Goal: Communication & Community: Participate in discussion

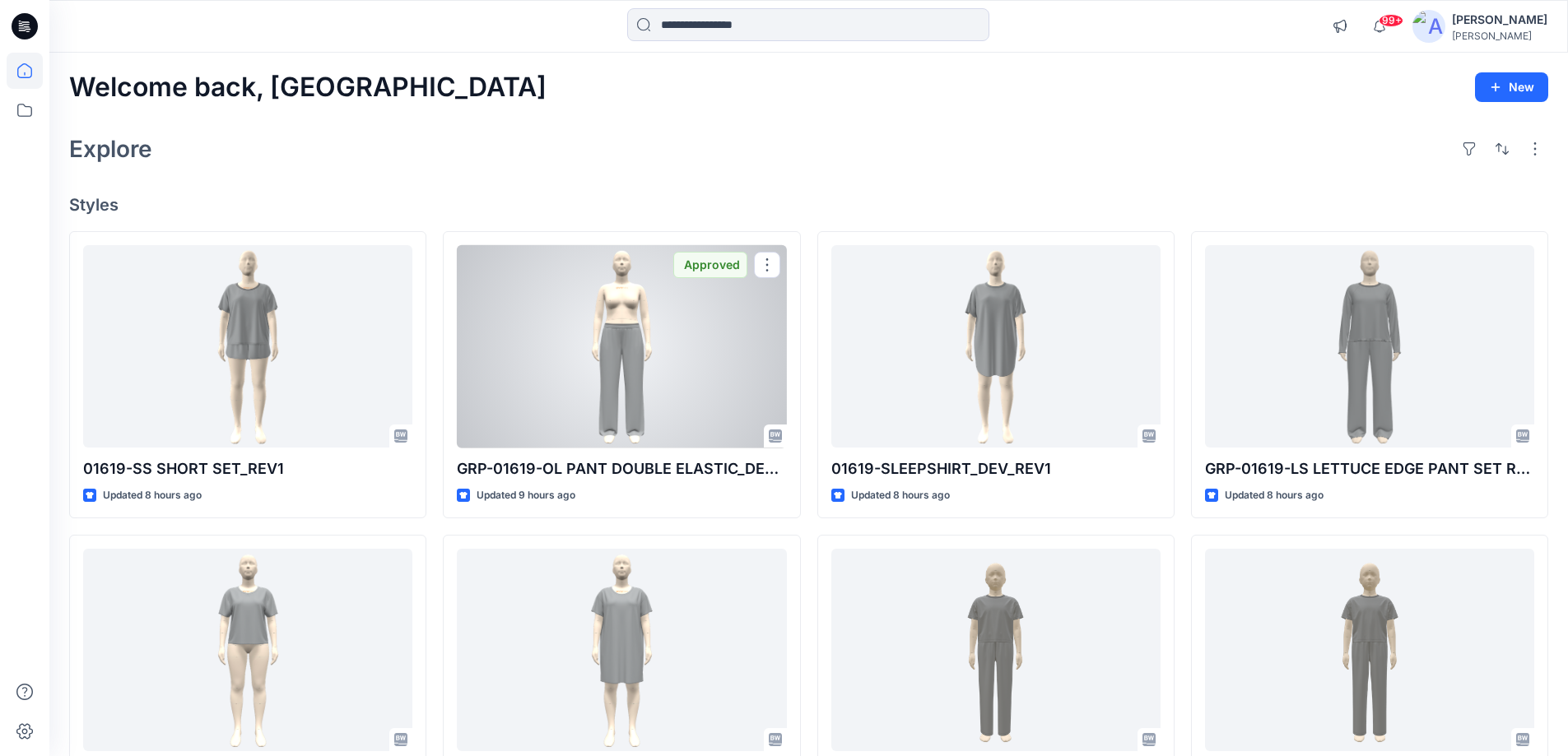
scroll to position [119, 0]
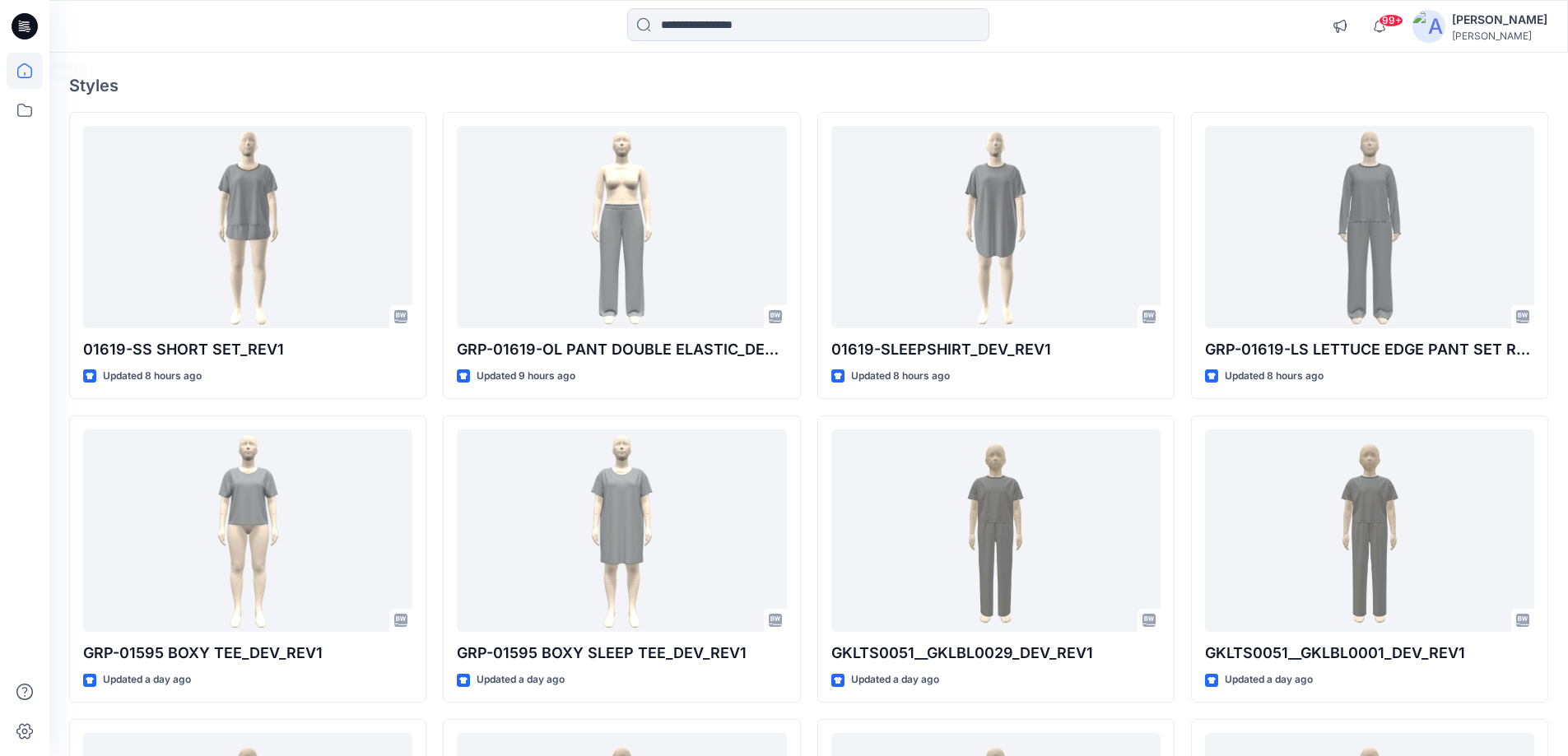
click at [37, 71] on icon at bounding box center [24, 70] width 36 height 36
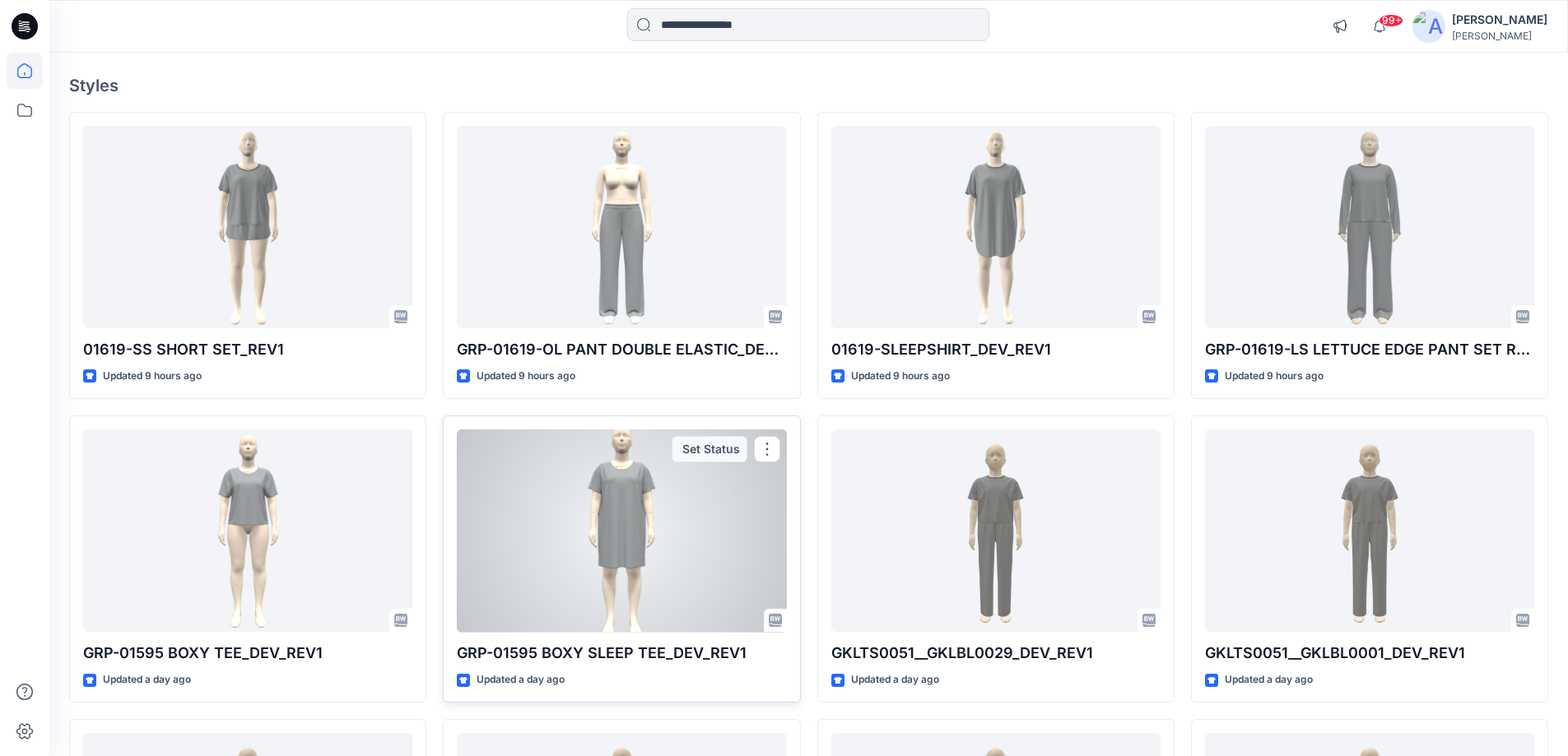
scroll to position [202, 0]
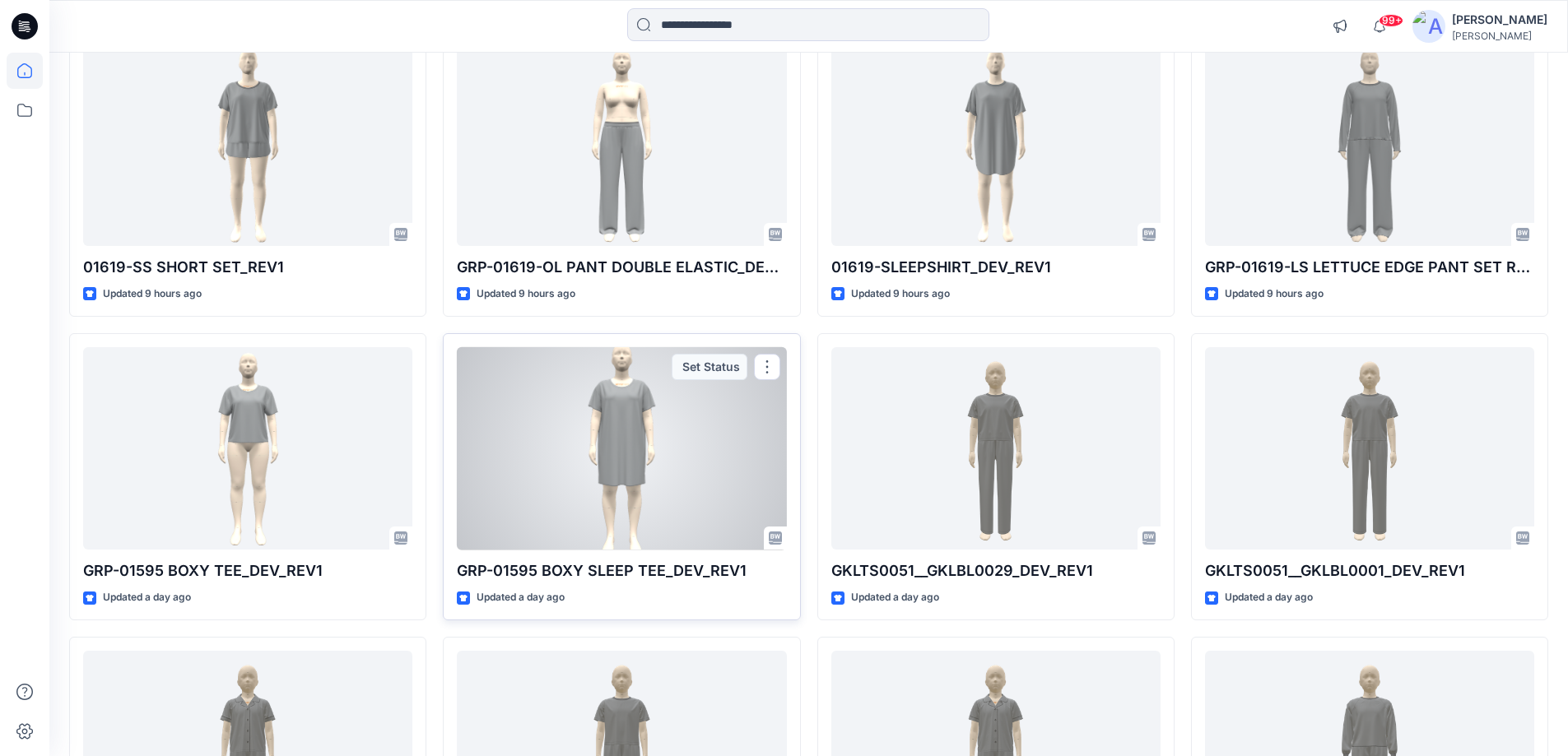
click at [616, 426] on div at bounding box center [621, 448] width 329 height 203
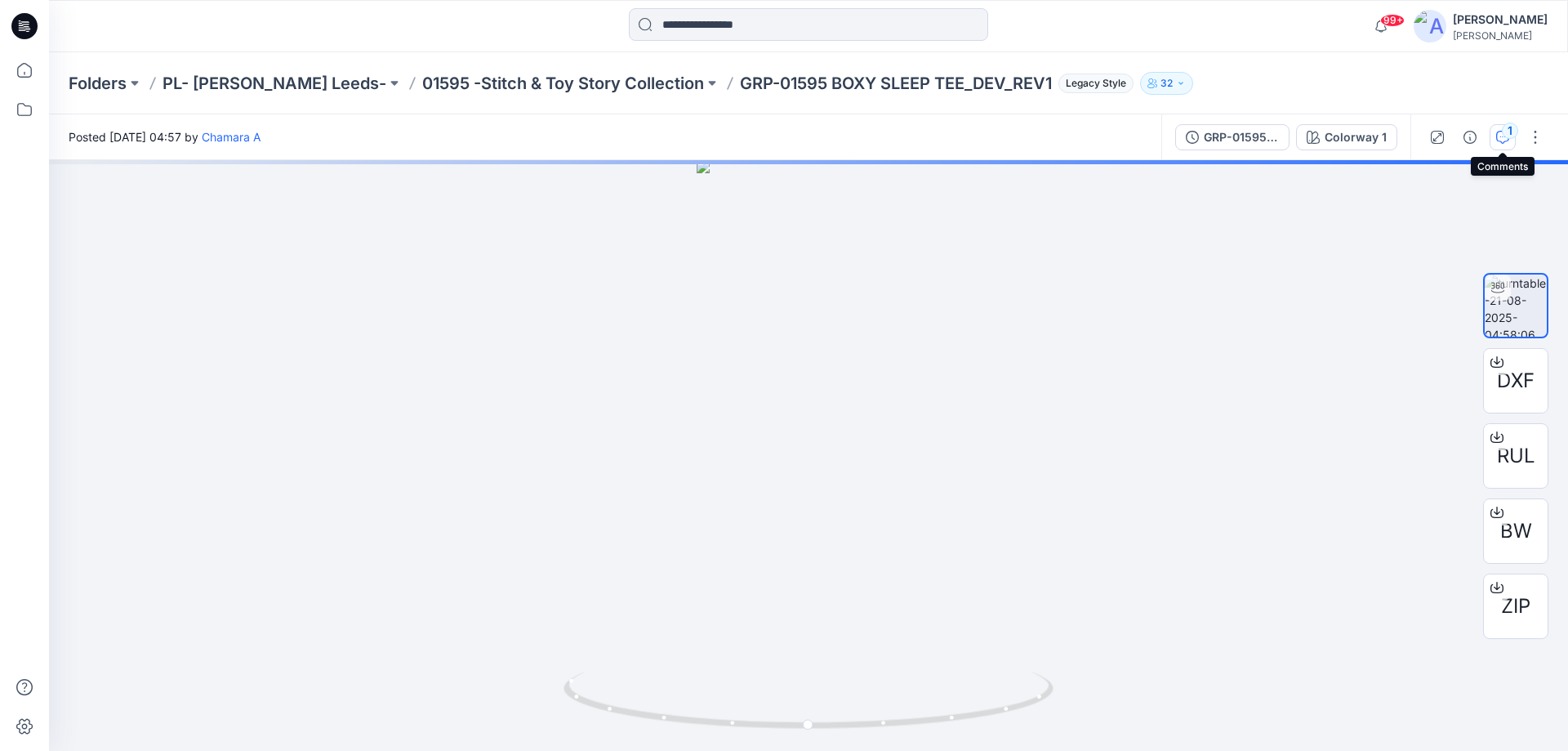
click at [1509, 126] on div "1" at bounding box center [1510, 131] width 16 height 16
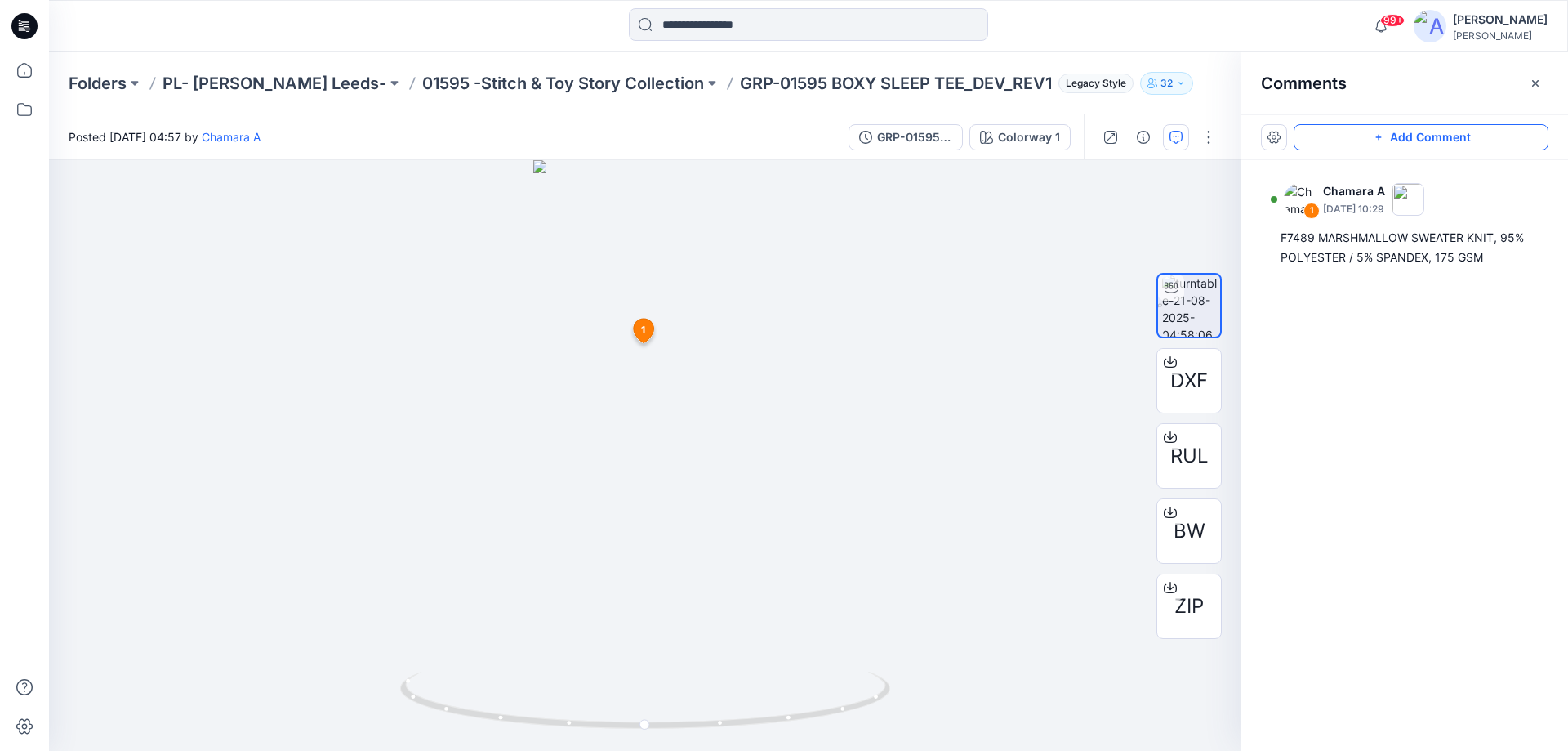
click at [1427, 135] on button "Add Comment" at bounding box center [1421, 137] width 255 height 26
click at [704, 525] on div "2 1 Chamara A August 21, 2025 10:29 F7489 MARSHMALLOW SWEATER KNIT, 95% POLYEST…" at bounding box center [645, 456] width 1192 height 591
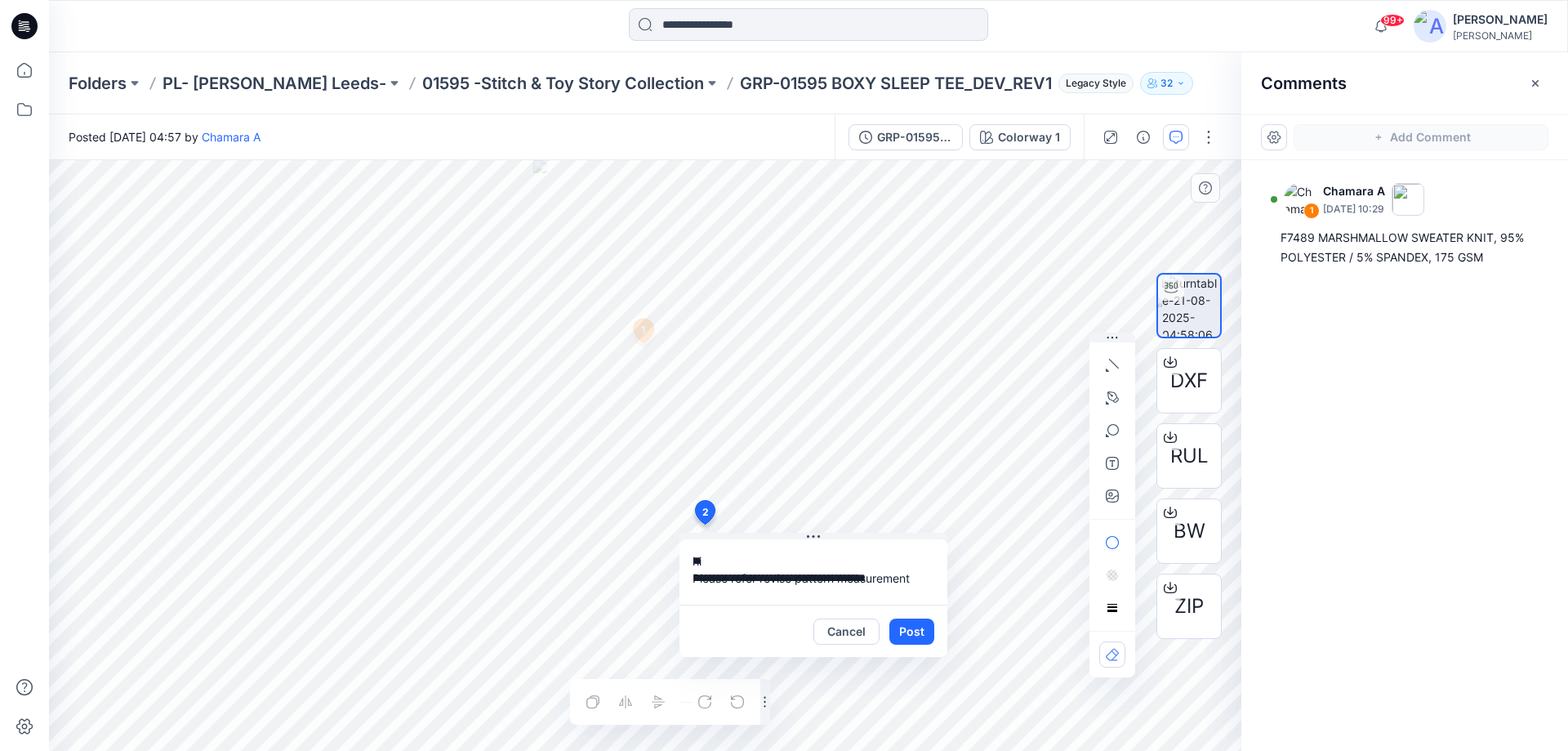
click at [913, 583] on textarea "**********" at bounding box center [813, 571] width 268 height 65
drag, startPoint x: 884, startPoint y: 569, endPoint x: 905, endPoint y: 573, distance: 21.4
click at [891, 569] on textarea "**********" at bounding box center [813, 571] width 268 height 65
click at [917, 577] on textarea "**********" at bounding box center [813, 571] width 268 height 65
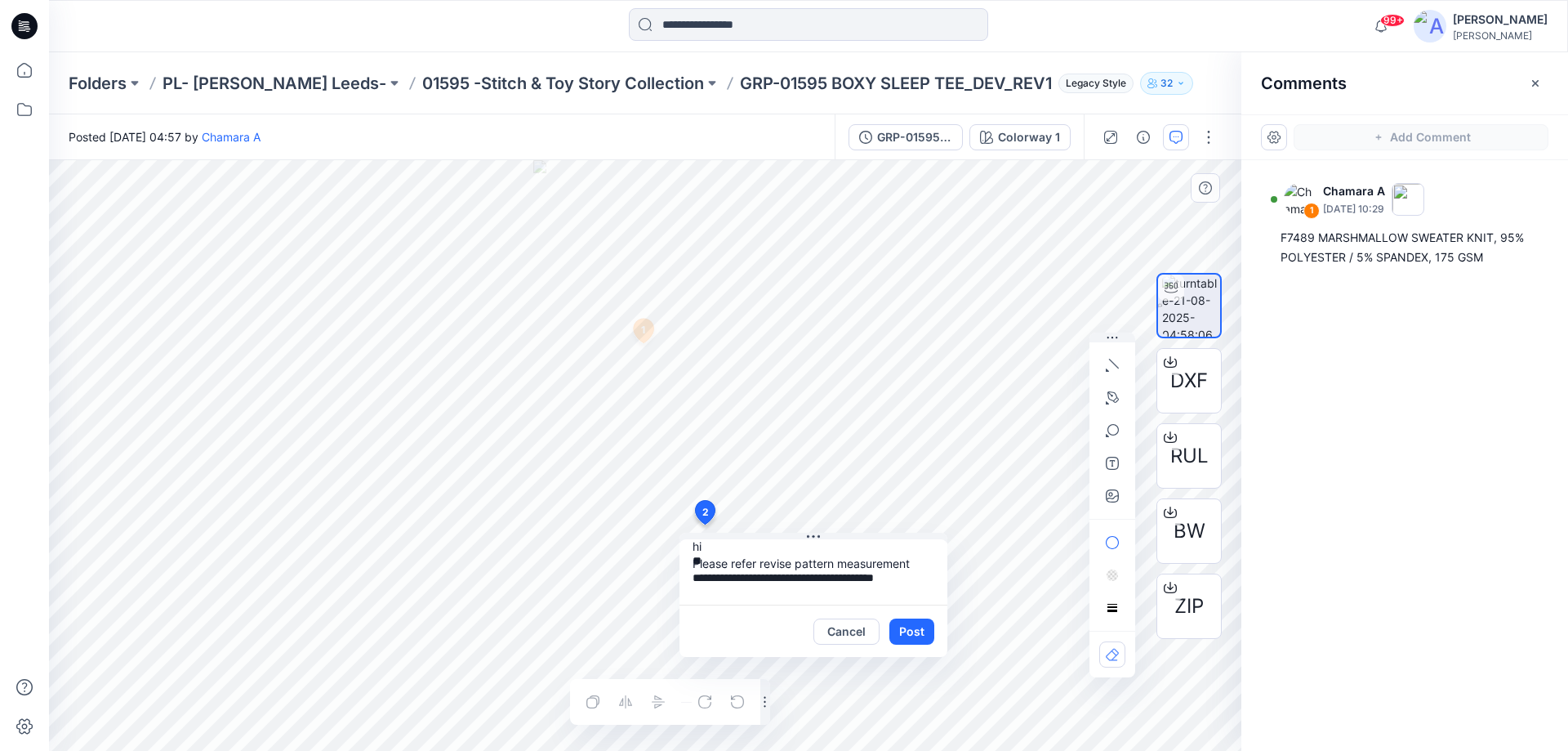
paste textarea "**********"
type textarea "**********"
click at [924, 624] on button "Post" at bounding box center [912, 631] width 45 height 26
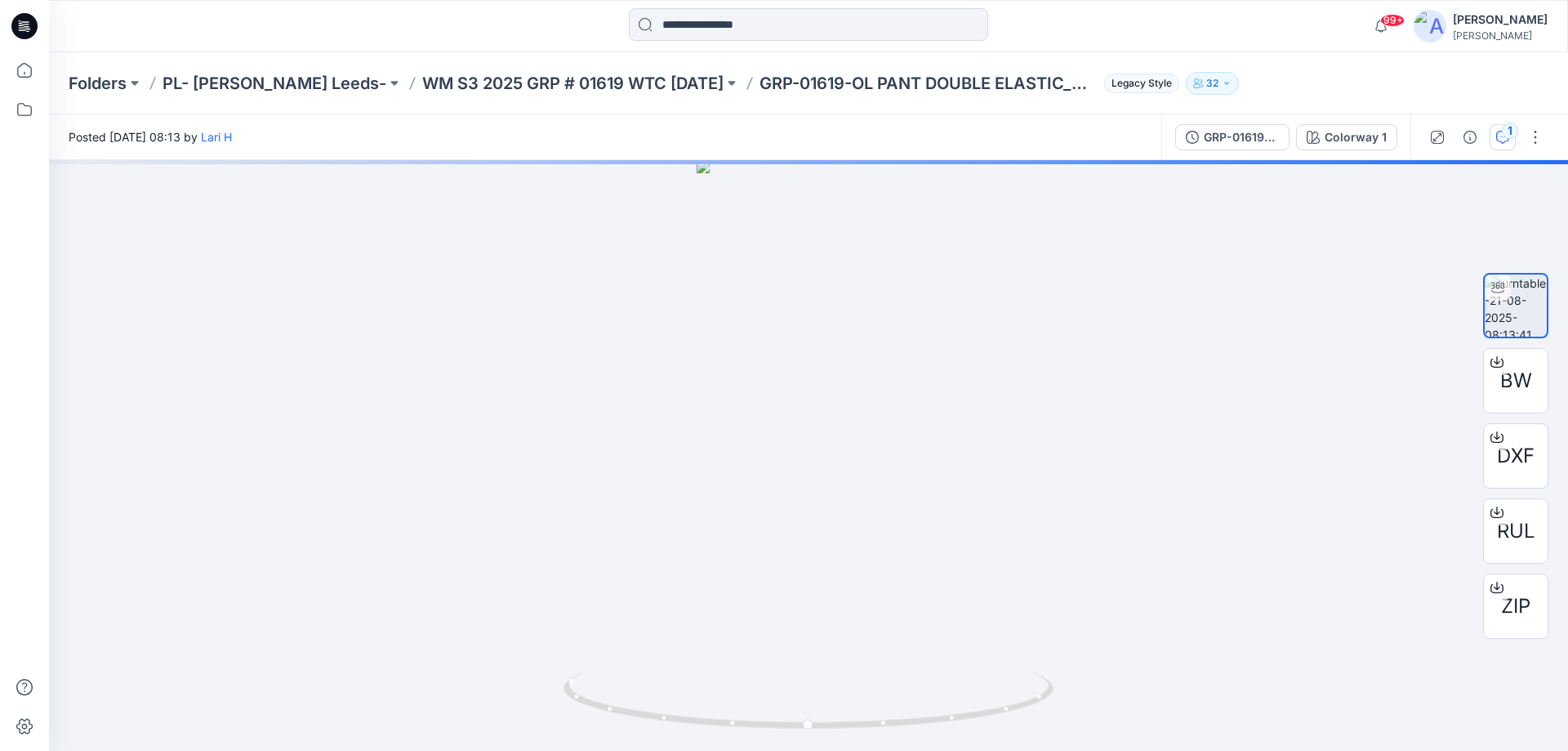
click at [1505, 135] on div "1" at bounding box center [1510, 131] width 16 height 16
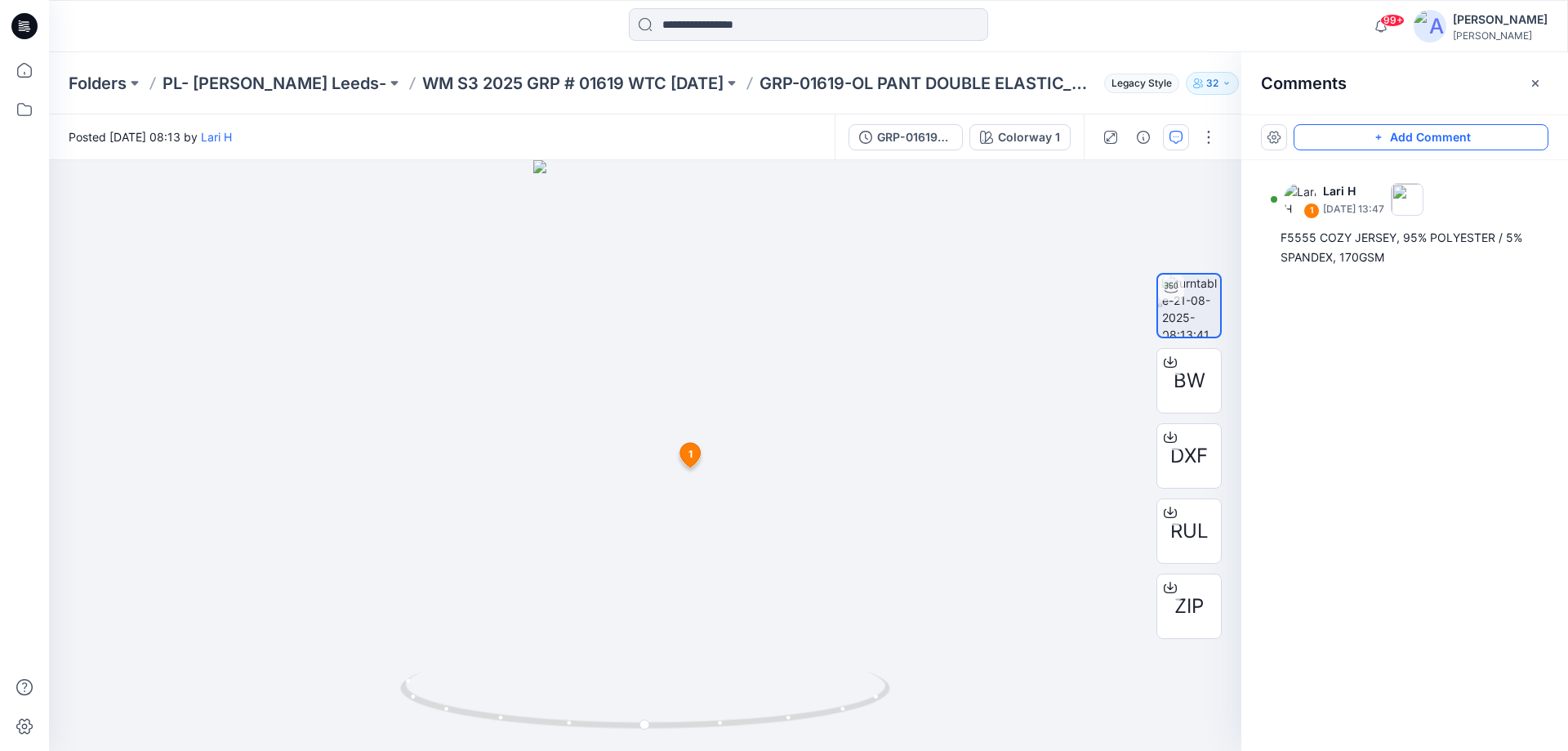
click at [1444, 132] on button "Add Comment" at bounding box center [1421, 137] width 255 height 26
click at [690, 695] on div "2 1 Lari H [DATE] 13:47 F5555 COZY JERSEY, 95% POLYESTER / 5% SPANDEX, 170GSM R…" at bounding box center [645, 456] width 1192 height 591
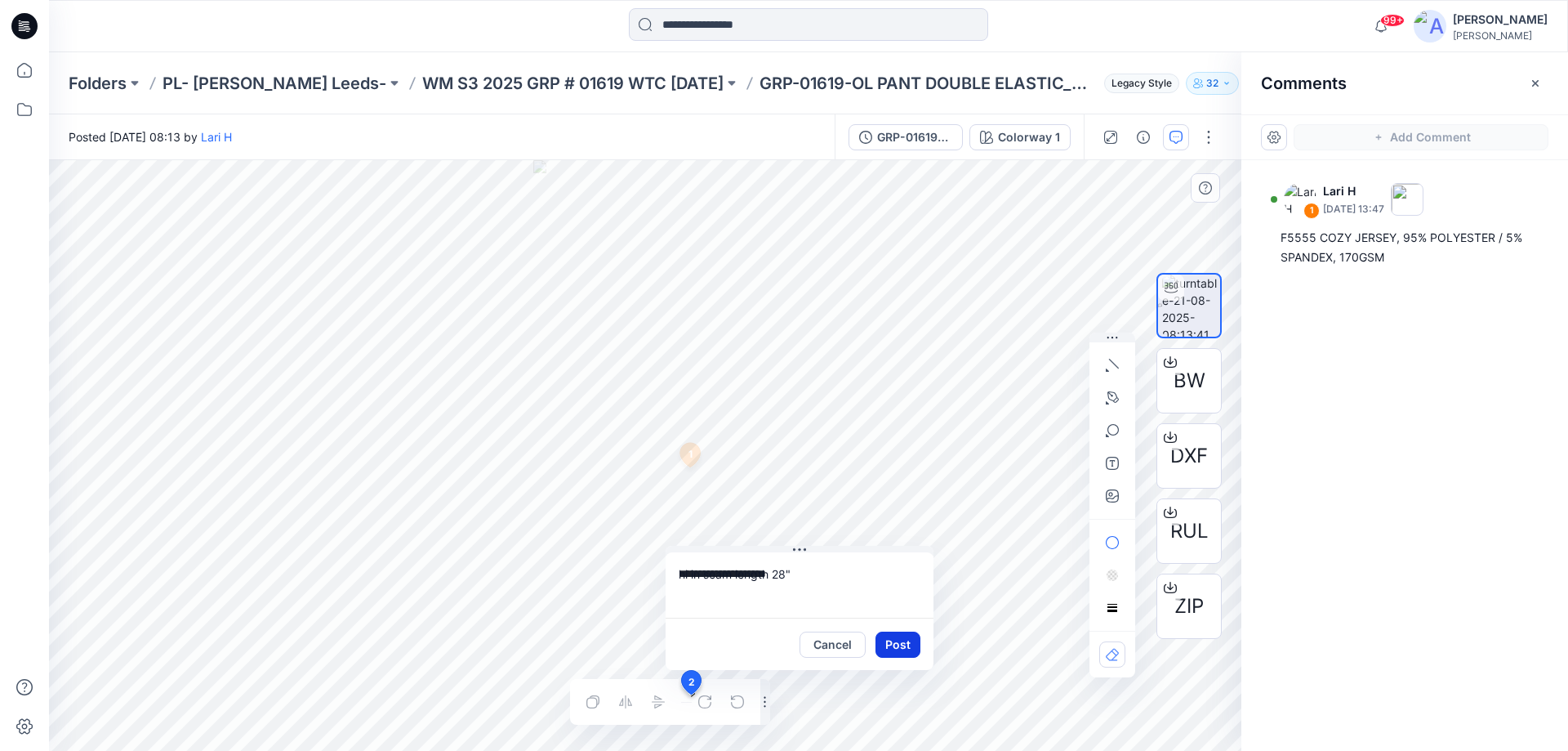
type textarea "**********"
click at [898, 648] on button "Post" at bounding box center [898, 644] width 45 height 26
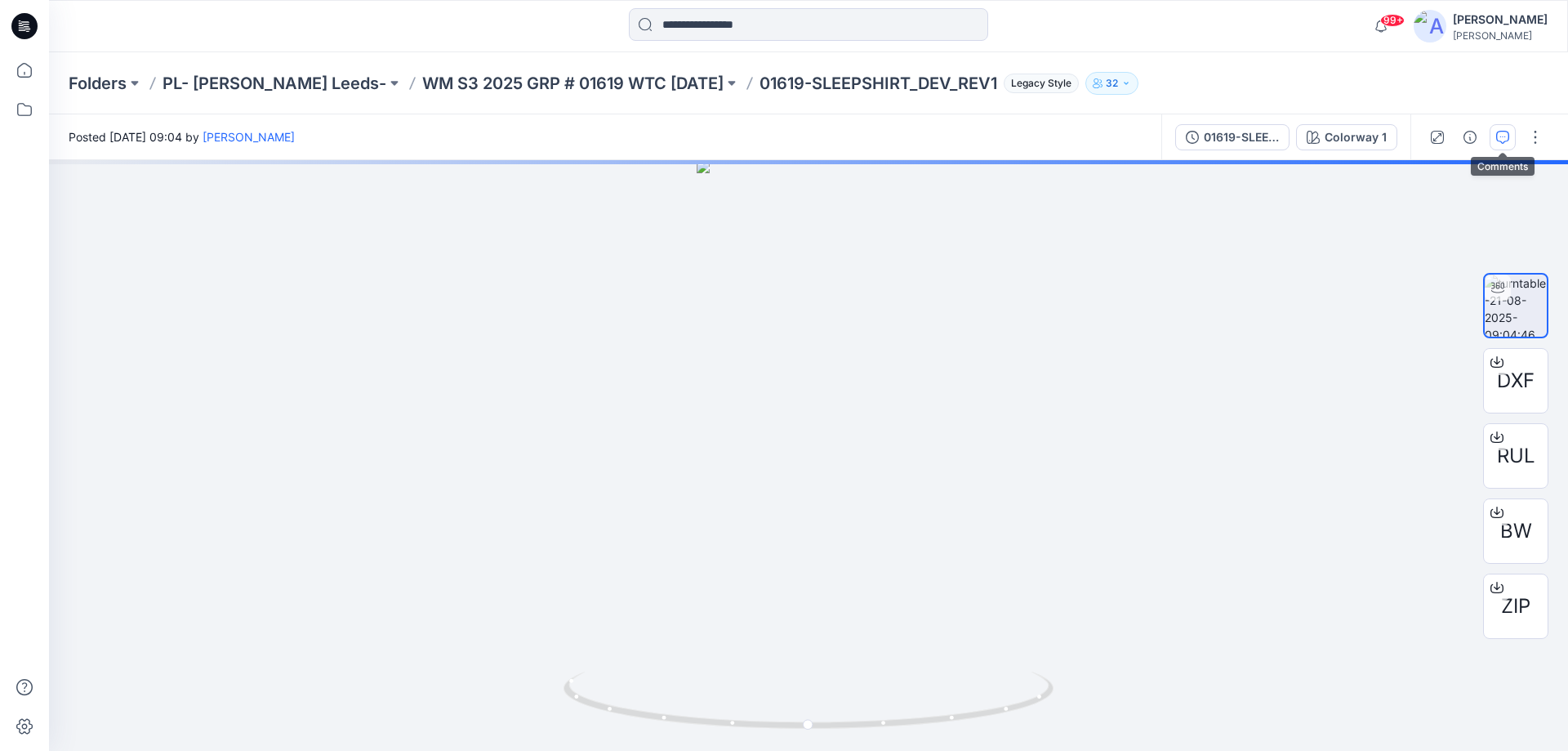
click at [1496, 139] on icon "button" at bounding box center [1503, 137] width 13 height 13
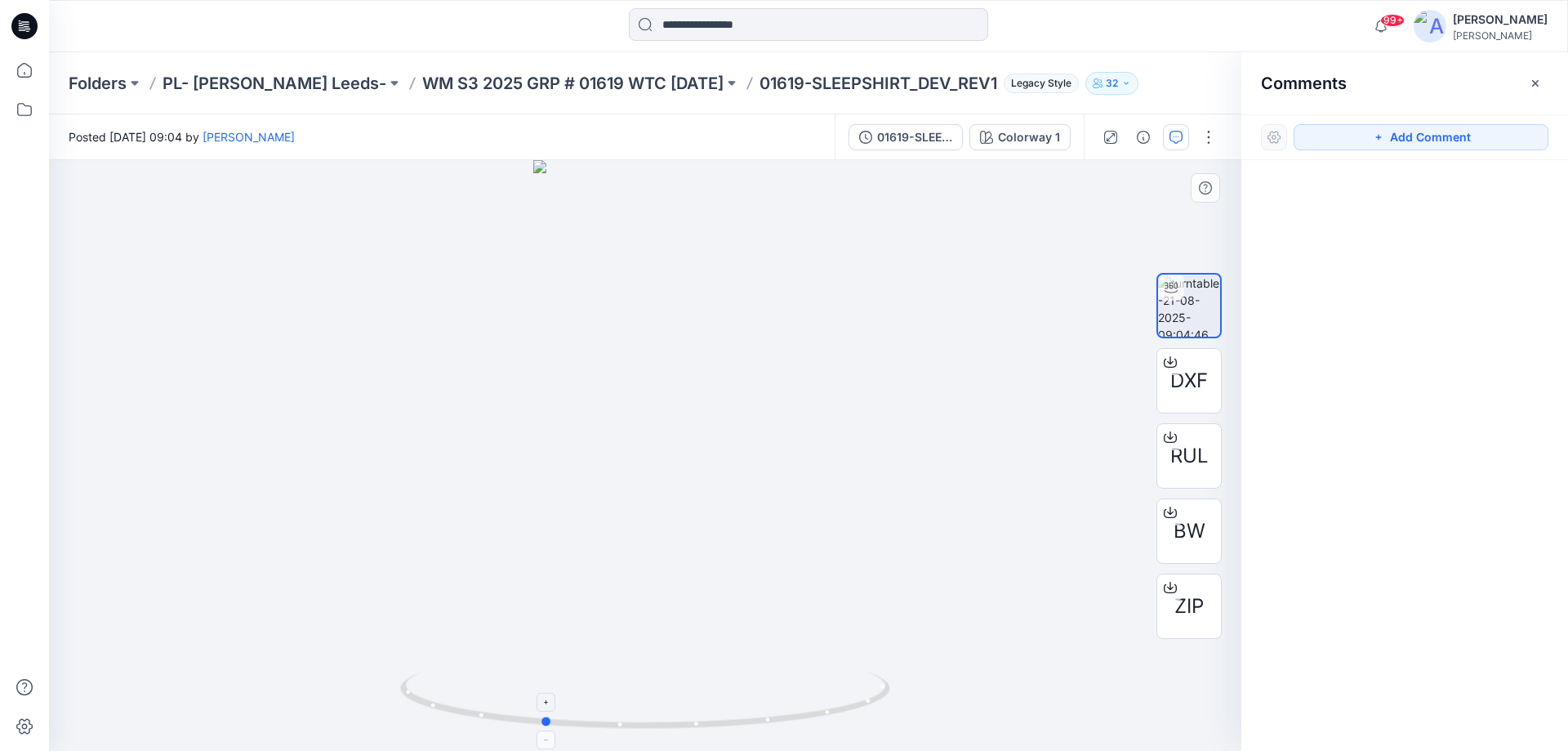
drag, startPoint x: 805, startPoint y: 717, endPoint x: 705, endPoint y: 720, distance: 100.0
click at [705, 720] on icon at bounding box center [647, 702] width 494 height 61
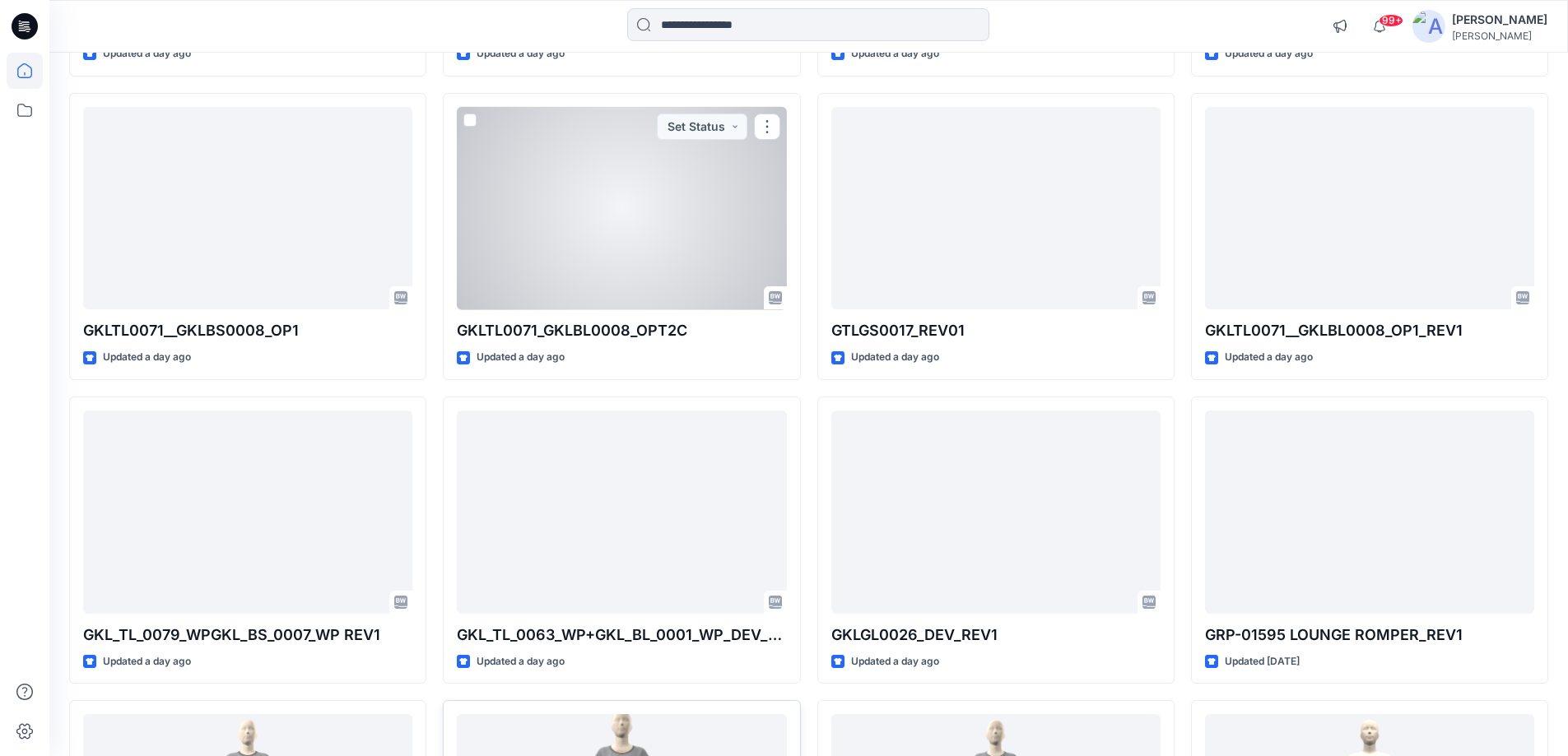
scroll to position [1859, 0]
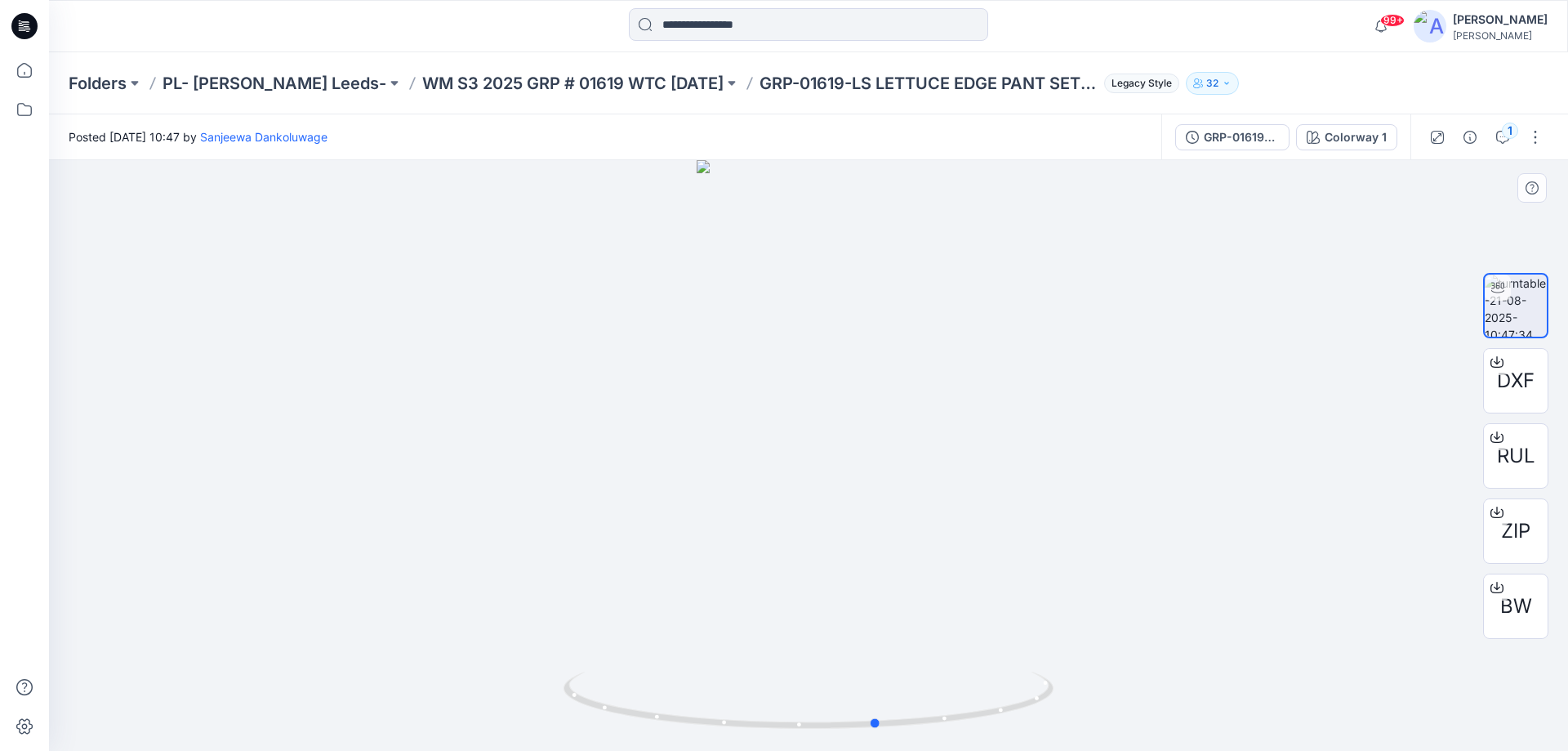
drag, startPoint x: 842, startPoint y: 474, endPoint x: 913, endPoint y: 486, distance: 72.0
click at [913, 486] on div at bounding box center [808, 456] width 1519 height 591
drag, startPoint x: 804, startPoint y: 264, endPoint x: 839, endPoint y: 697, distance: 434.4
click at [839, 697] on div at bounding box center [808, 456] width 1519 height 591
drag, startPoint x: 898, startPoint y: 739, endPoint x: 638, endPoint y: 742, distance: 260.0
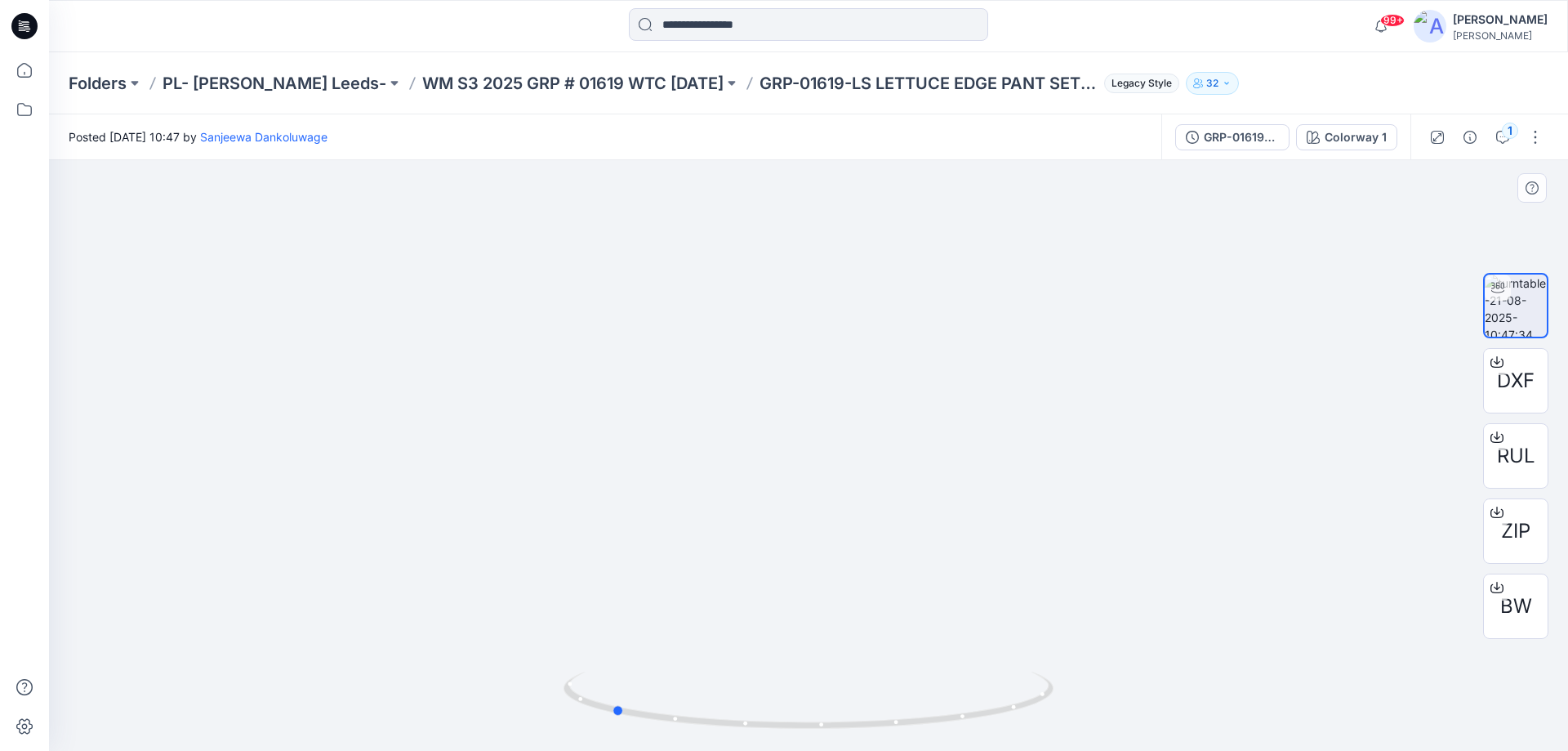
click at [638, 742] on img at bounding box center [809, 711] width 490 height 80
drag, startPoint x: 890, startPoint y: 199, endPoint x: 991, endPoint y: 125, distance: 125.2
click at [991, 128] on div "Posted [DATE] 09:15 by [PERSON_NAME]" at bounding box center [605, 137] width 1112 height 45
